Goal: Task Accomplishment & Management: Use online tool/utility

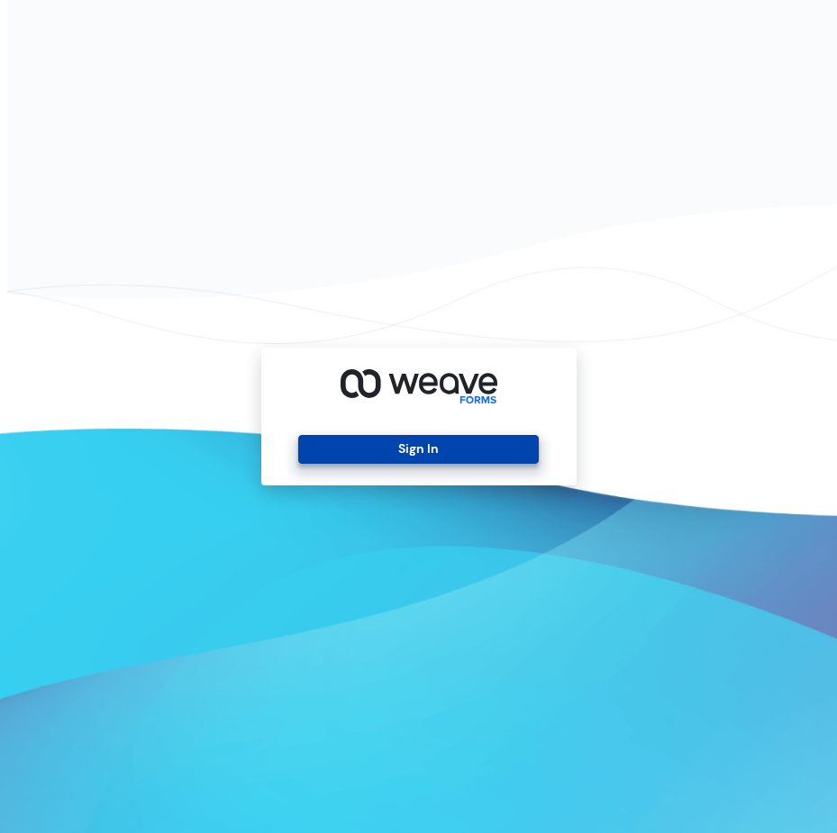
click at [456, 462] on button "Sign In" at bounding box center [418, 449] width 240 height 29
